Goal: Transaction & Acquisition: Obtain resource

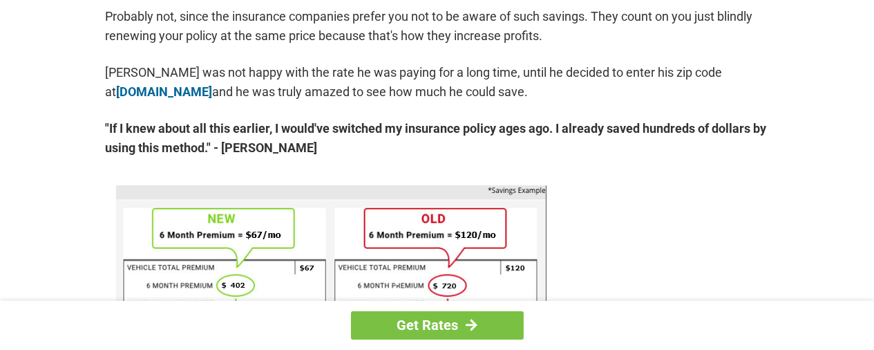
scroll to position [821, 0]
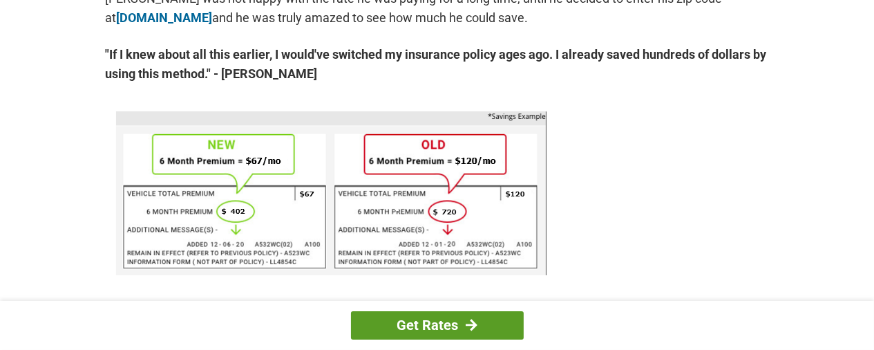
click at [410, 323] on link "Get Rates" at bounding box center [437, 325] width 173 height 28
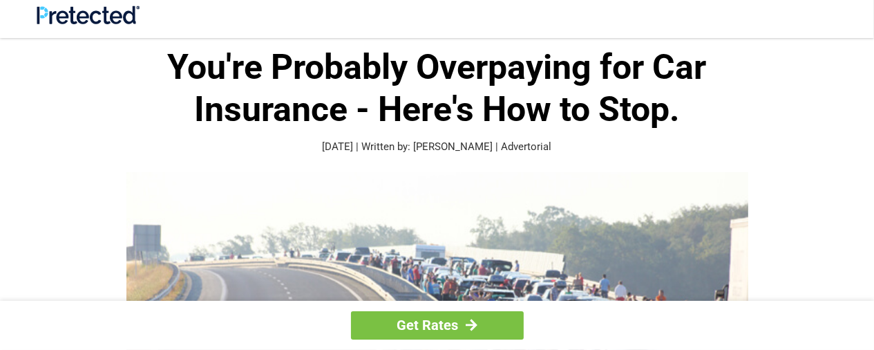
scroll to position [0, 0]
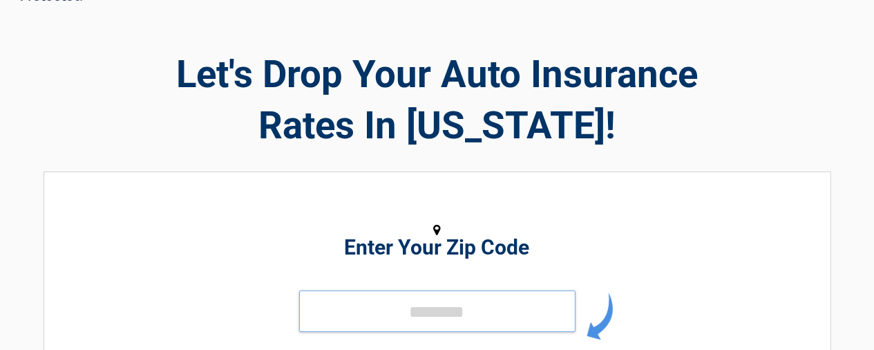
click at [439, 305] on input "tel" at bounding box center [437, 310] width 276 height 41
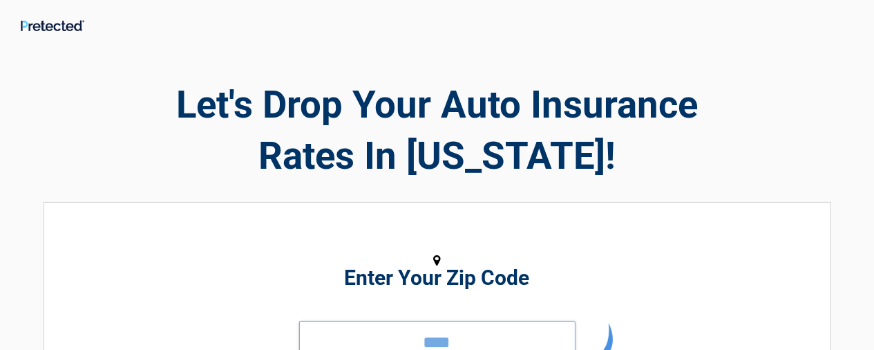
scroll to position [2, 0]
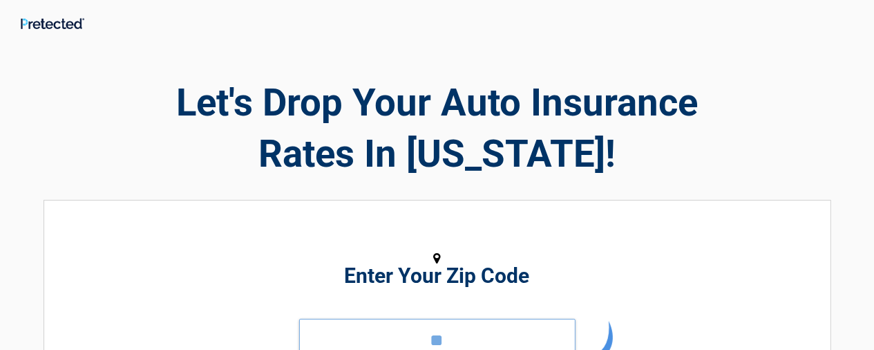
type input "*"
